Goal: Find specific page/section: Find specific page/section

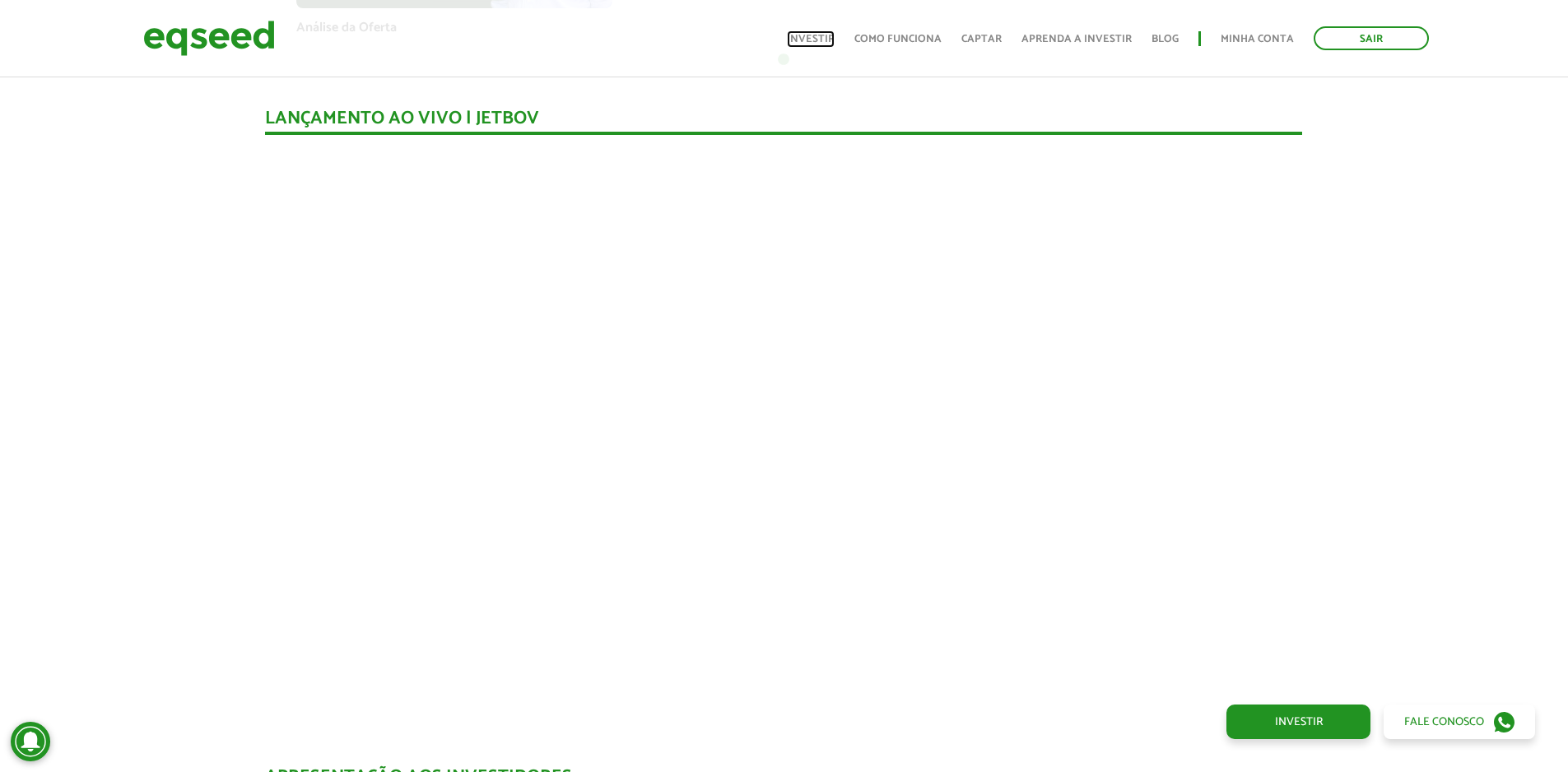
click at [831, 38] on link "Investir" at bounding box center [810, 38] width 48 height 10
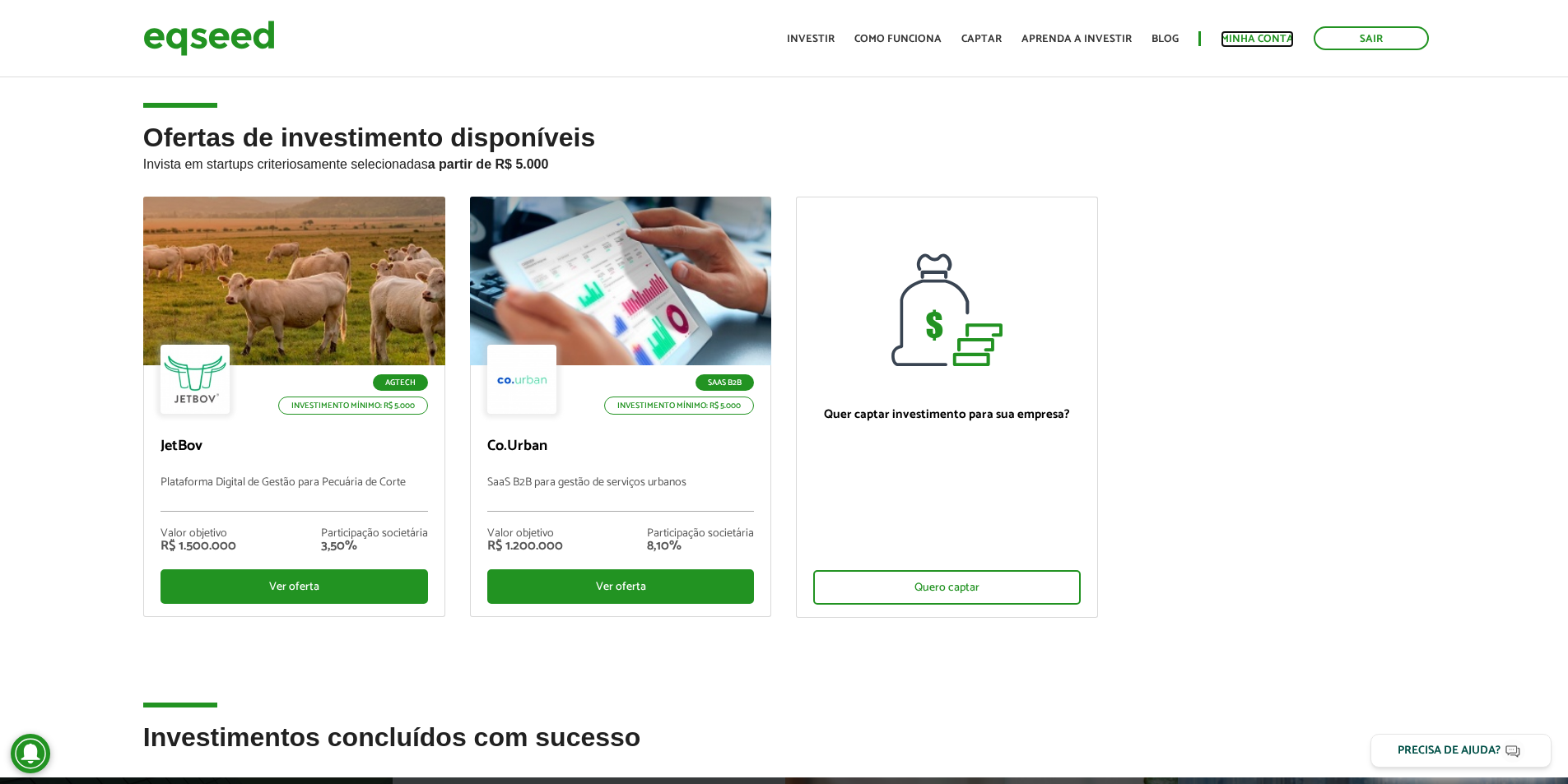
click at [1274, 40] on link "Minha conta" at bounding box center [1258, 38] width 73 height 10
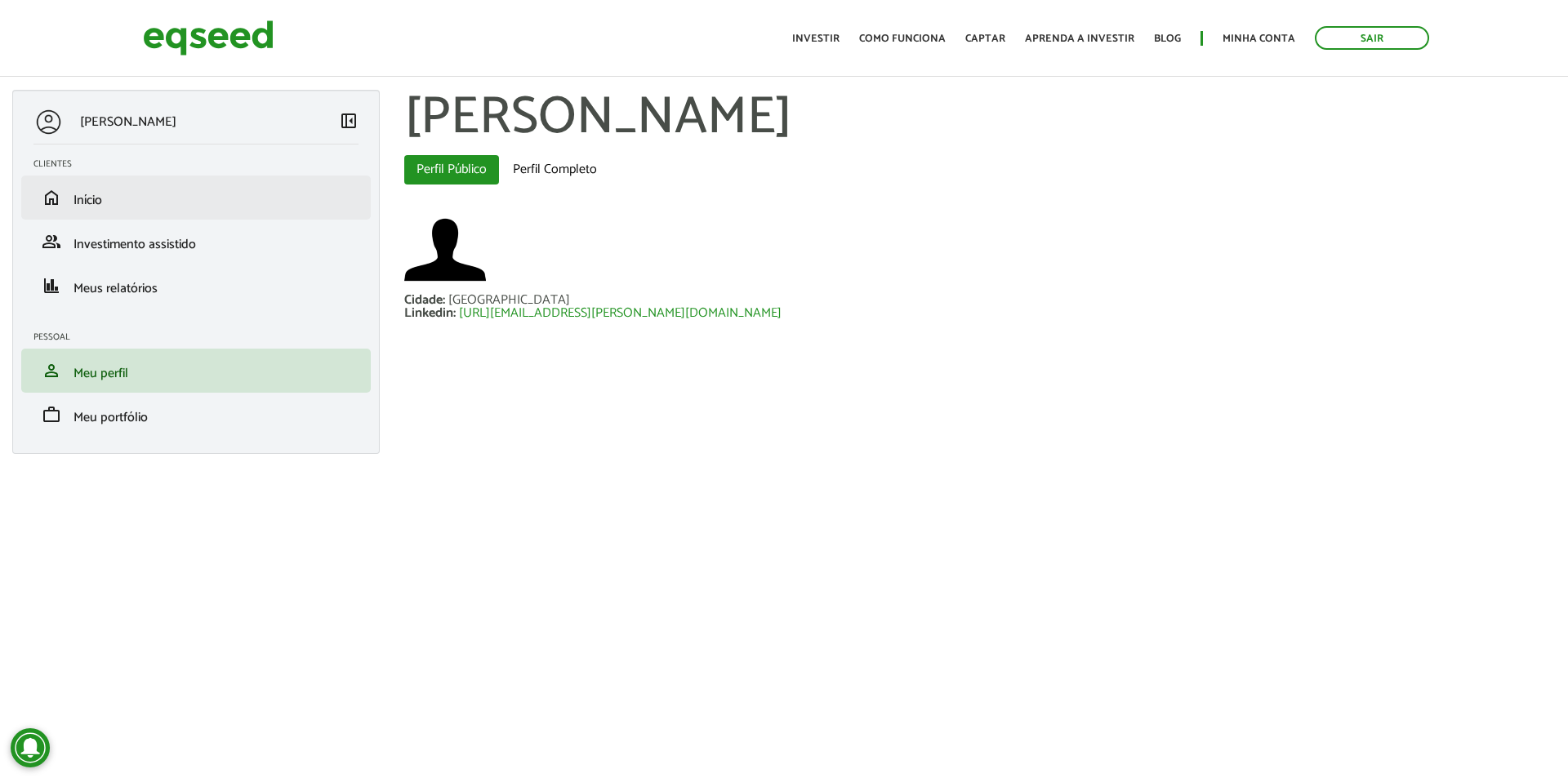
click at [190, 208] on li "home Início" at bounding box center [196, 197] width 350 height 44
click at [226, 191] on link "home Início" at bounding box center [195, 197] width 325 height 20
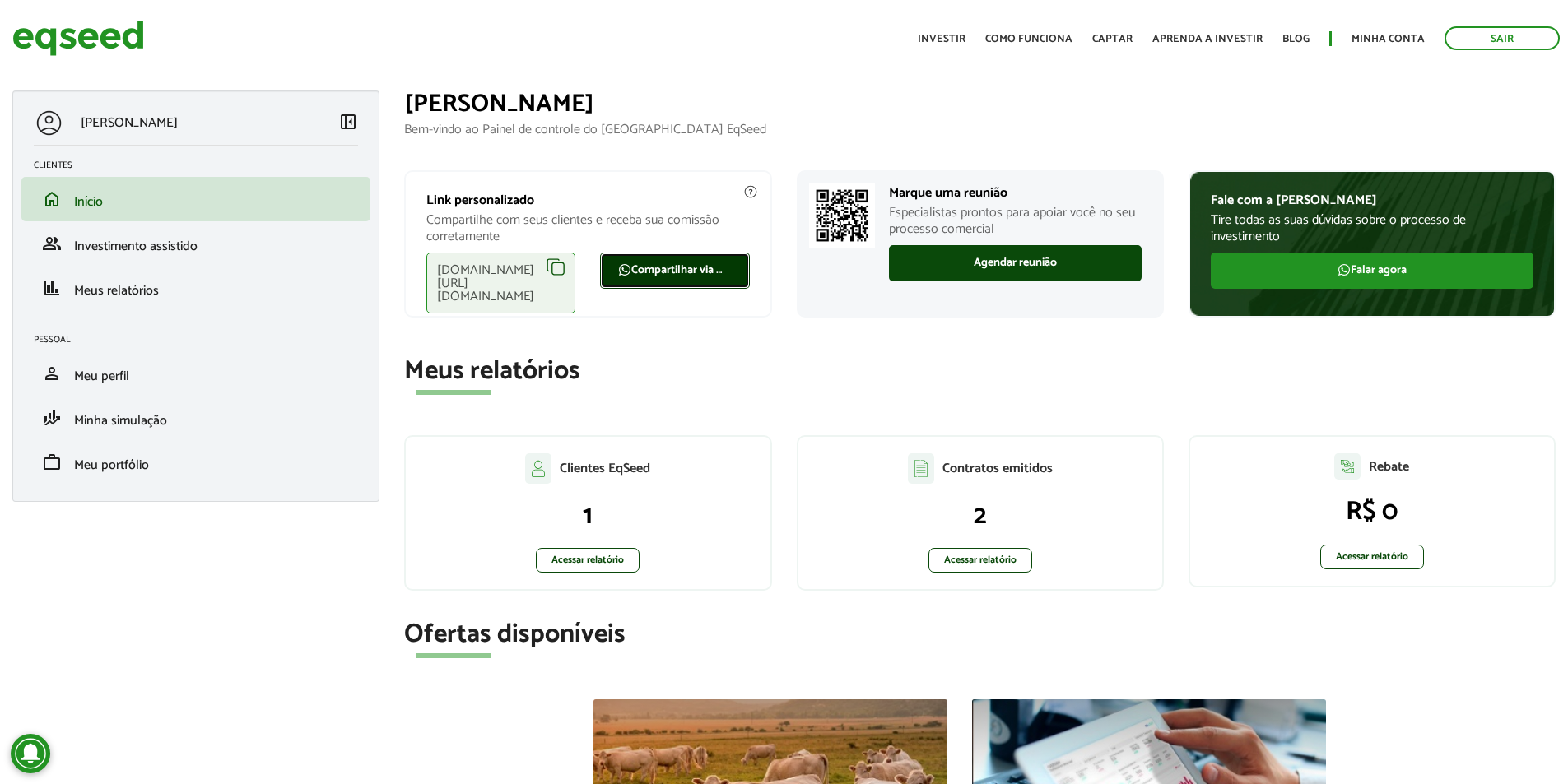
click at [665, 264] on link "Compartilhar via WhatsApp" at bounding box center [674, 270] width 149 height 37
click at [555, 267] on div "eqseed.com/a/is/leonardo.avilafonseca" at bounding box center [501, 282] width 149 height 61
click at [553, 266] on div "eqseed.com/a/is/leonardo.avilafonseca" at bounding box center [501, 282] width 149 height 61
click at [553, 265] on div "eqseed.com/a/is/leonardo.avilafonseca" at bounding box center [501, 282] width 149 height 61
click at [983, 553] on link "Acessar relatório" at bounding box center [980, 561] width 104 height 24
